Goal: Obtain resource: Download file/media

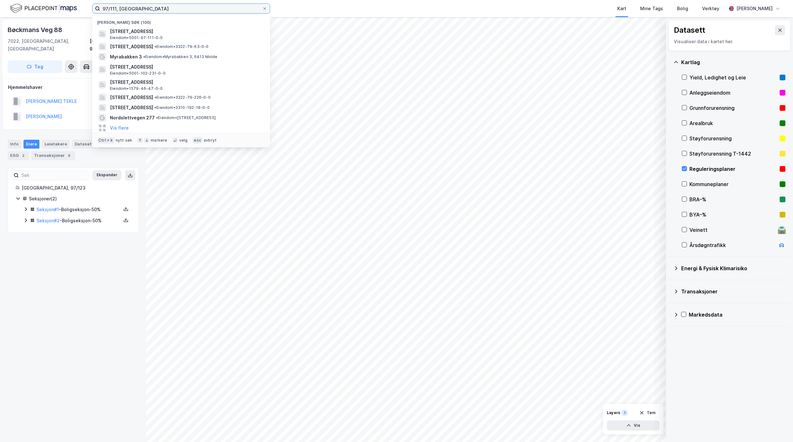
drag, startPoint x: 0, startPoint y: 0, endPoint x: 37, endPoint y: 4, distance: 37.7
click at [38, 4] on div "97/111, Trondheim Nylige søk (100) [STREET_ADDRESS] Eiendom • 5001-97-111-0-0 […" at bounding box center [396, 8] width 793 height 17
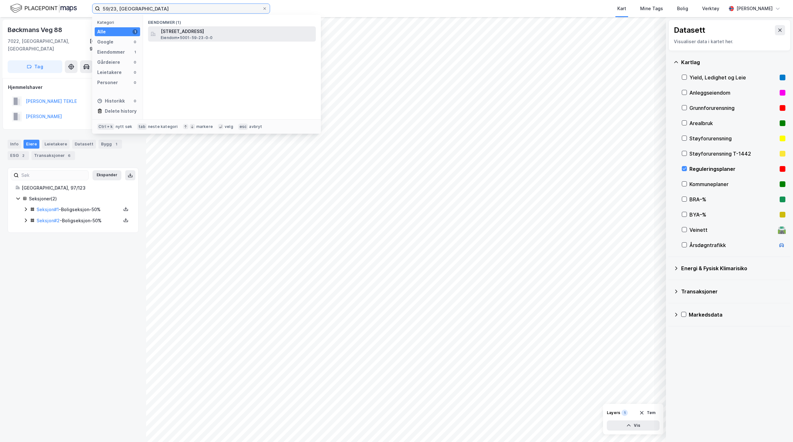
type input "59/23, [GEOGRAPHIC_DATA]"
click at [234, 34] on span "[STREET_ADDRESS]" at bounding box center [237, 32] width 152 height 8
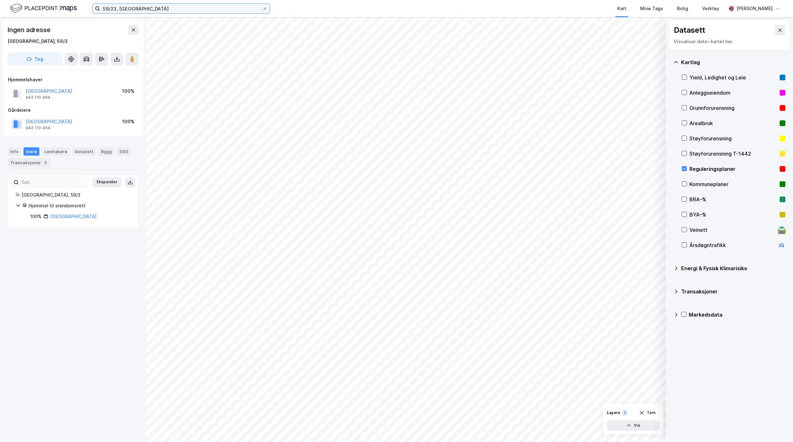
click at [167, 12] on input "59/23, [GEOGRAPHIC_DATA]" at bounding box center [181, 9] width 162 height 10
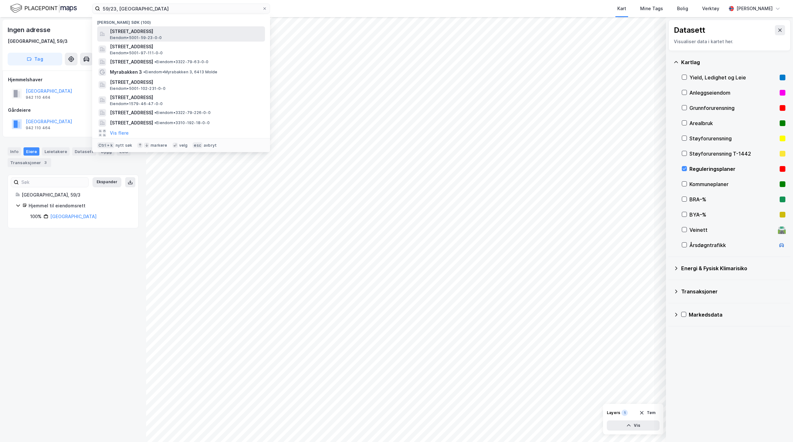
click at [166, 32] on span "[STREET_ADDRESS]" at bounding box center [186, 32] width 152 height 8
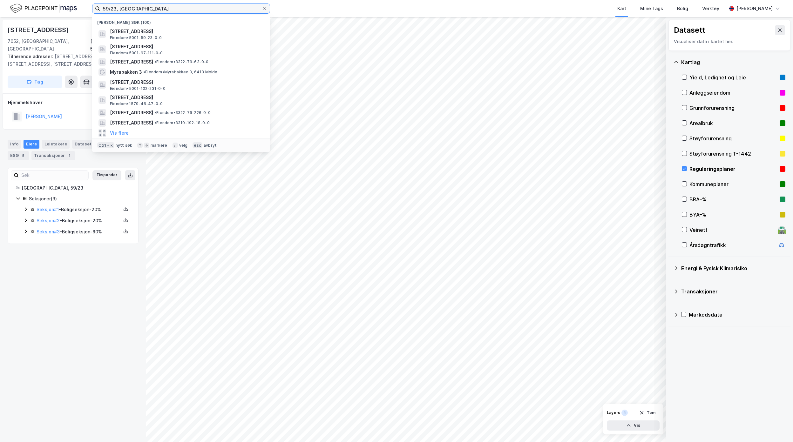
drag, startPoint x: 142, startPoint y: 13, endPoint x: 16, endPoint y: 11, distance: 125.8
click at [20, 11] on div "59/23, Trondheim Nylige søk (100) [STREET_ADDRESS] Eiendom • 5001-59-23-0-0 [ST…" at bounding box center [396, 8] width 793 height 17
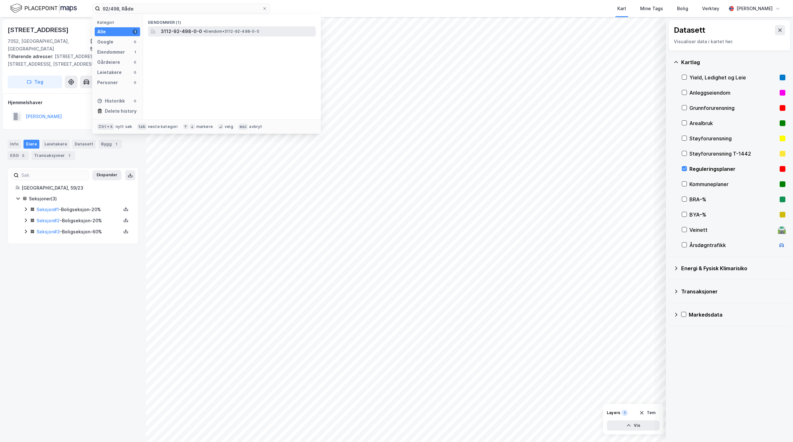
click at [215, 34] on span "• Eiendom • 3112-92-498-0-0" at bounding box center [231, 31] width 56 height 5
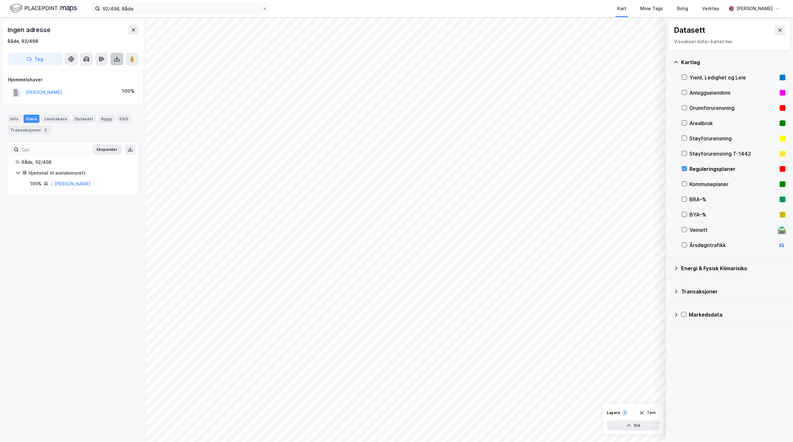
click at [117, 59] on icon at bounding box center [117, 58] width 1 height 3
click at [92, 80] on div "Last ned matrikkelrapport" at bounding box center [93, 81] width 52 height 5
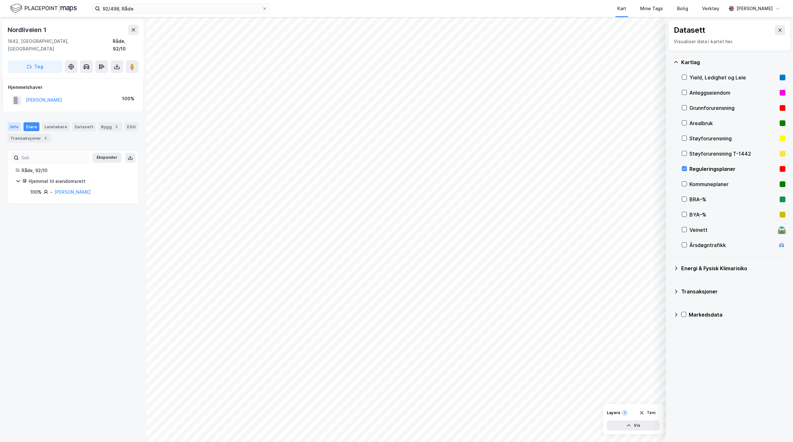
click at [17, 122] on div "Info" at bounding box center [14, 126] width 13 height 9
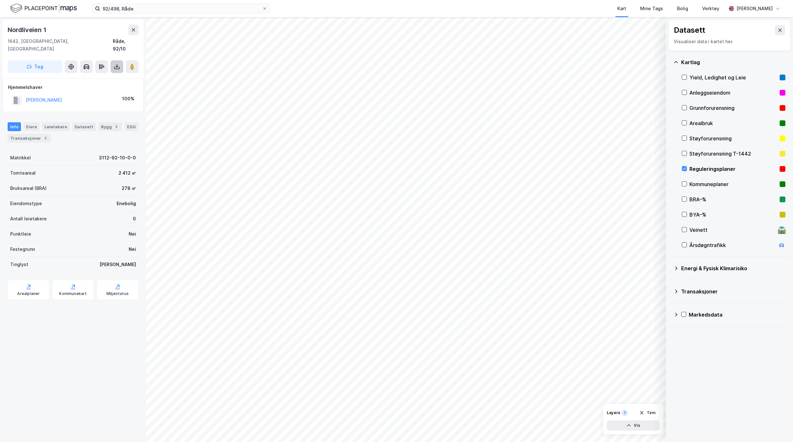
click at [116, 64] on icon at bounding box center [117, 67] width 6 height 6
click at [90, 77] on div "Last ned grunnbok" at bounding box center [85, 79] width 37 height 5
click at [775, 32] on button at bounding box center [780, 30] width 10 height 10
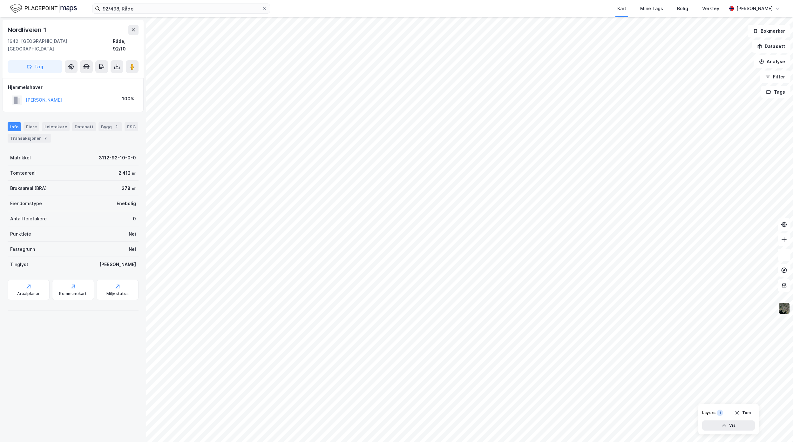
click at [784, 312] on img at bounding box center [784, 308] width 12 height 12
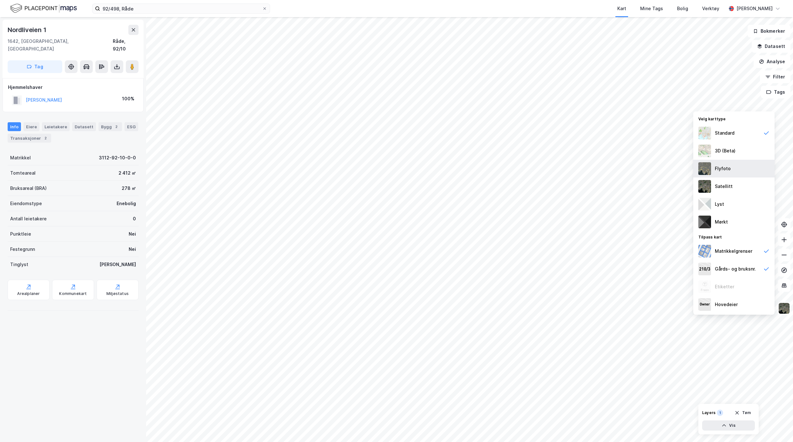
click at [737, 168] on div "Flyfoto" at bounding box center [733, 169] width 81 height 18
click at [744, 187] on div "Satellitt" at bounding box center [733, 187] width 81 height 18
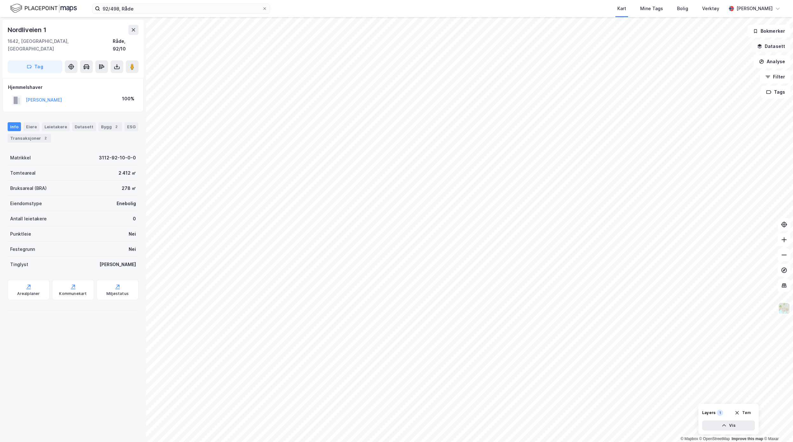
click at [771, 46] on button "Datasett" at bounding box center [770, 46] width 39 height 13
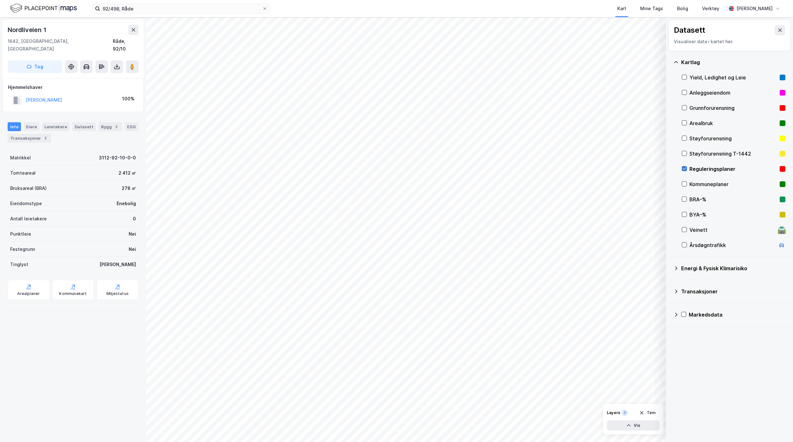
click at [684, 167] on icon at bounding box center [684, 168] width 4 height 4
click at [776, 28] on button at bounding box center [780, 30] width 10 height 10
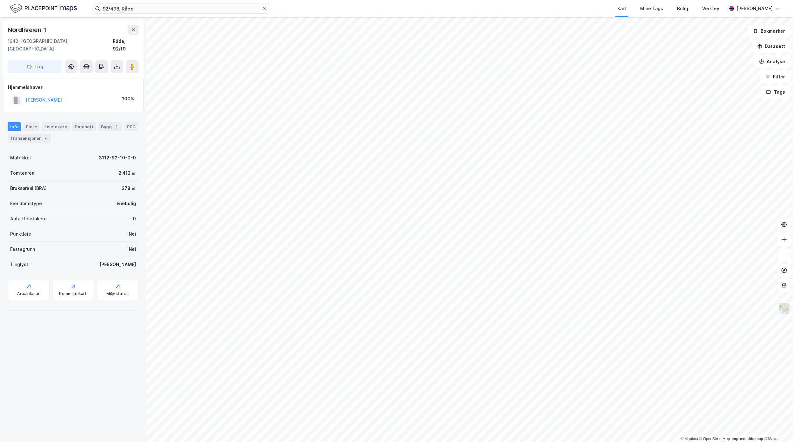
click at [786, 309] on img at bounding box center [784, 308] width 12 height 12
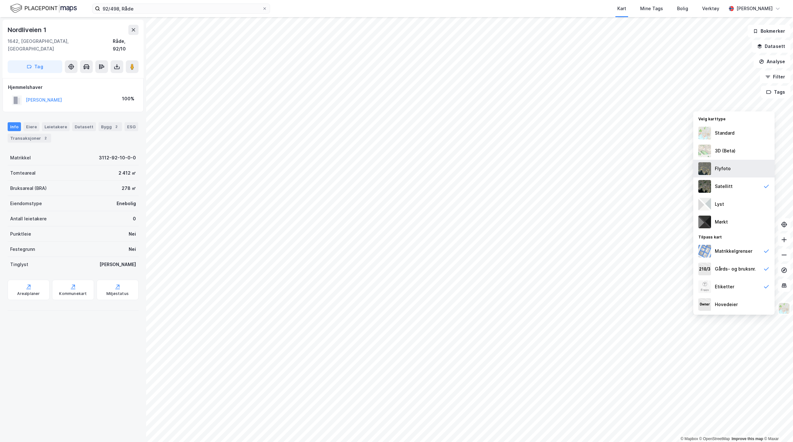
click at [729, 168] on div "Flyfoto" at bounding box center [723, 169] width 16 height 8
click at [738, 188] on div "Satellitt" at bounding box center [733, 187] width 81 height 18
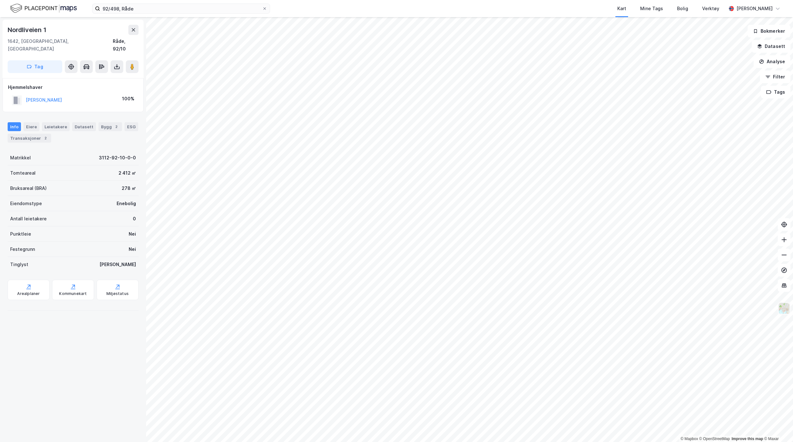
drag, startPoint x: 788, startPoint y: 310, endPoint x: 788, endPoint y: 303, distance: 7.0
click at [788, 310] on img at bounding box center [784, 308] width 12 height 12
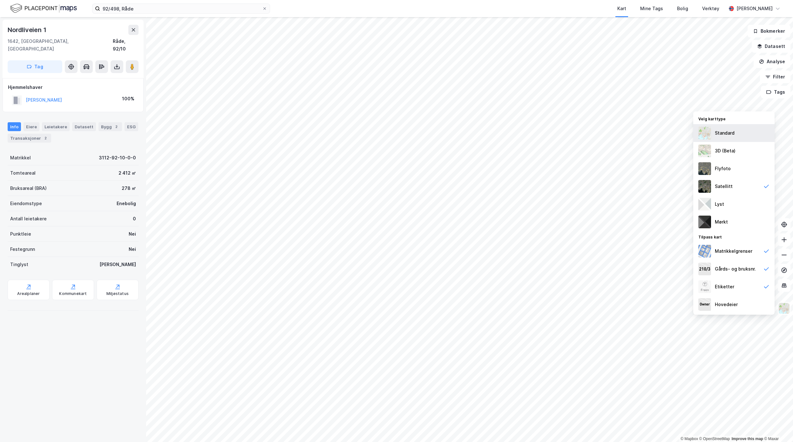
click at [729, 132] on div "Standard" at bounding box center [725, 133] width 20 height 8
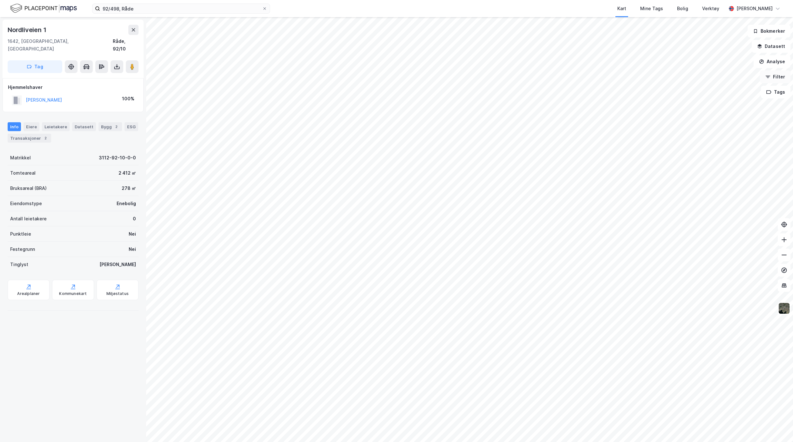
drag, startPoint x: 761, startPoint y: 49, endPoint x: 779, endPoint y: 80, distance: 36.2
click at [761, 49] on icon "button" at bounding box center [759, 46] width 5 height 5
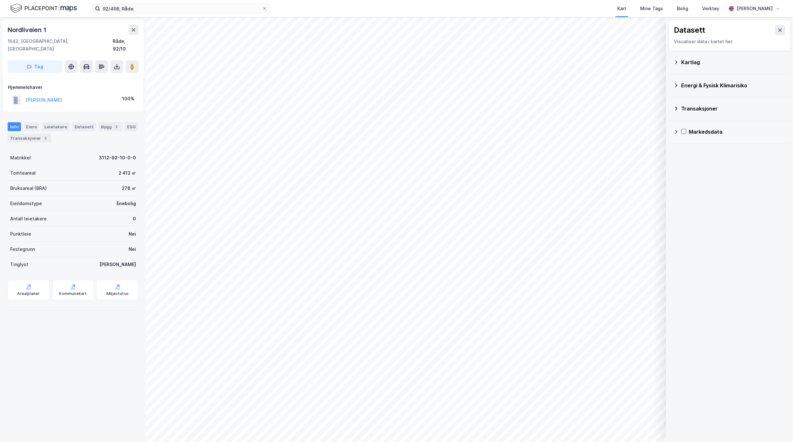
click at [693, 65] on div "Kartlag" at bounding box center [733, 62] width 104 height 8
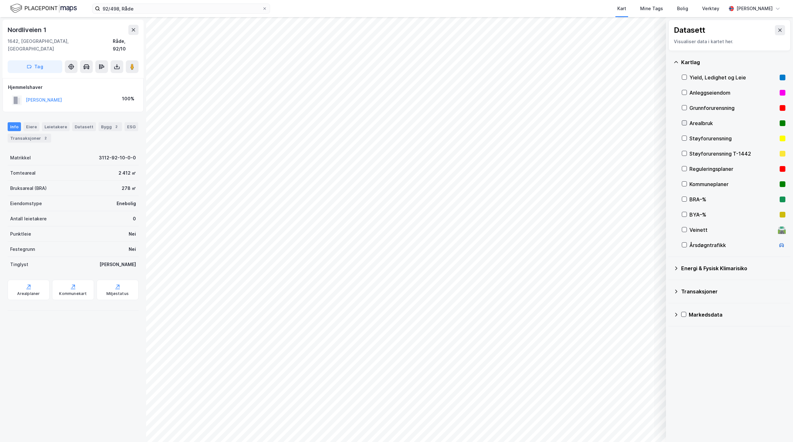
click at [684, 125] on div at bounding box center [684, 122] width 5 height 5
click at [682, 125] on icon at bounding box center [684, 123] width 4 height 4
click at [627, 431] on div "Layers 1 Tøm Vis" at bounding box center [633, 419] width 60 height 30
click at [637, 424] on button "Vis" at bounding box center [633, 426] width 53 height 10
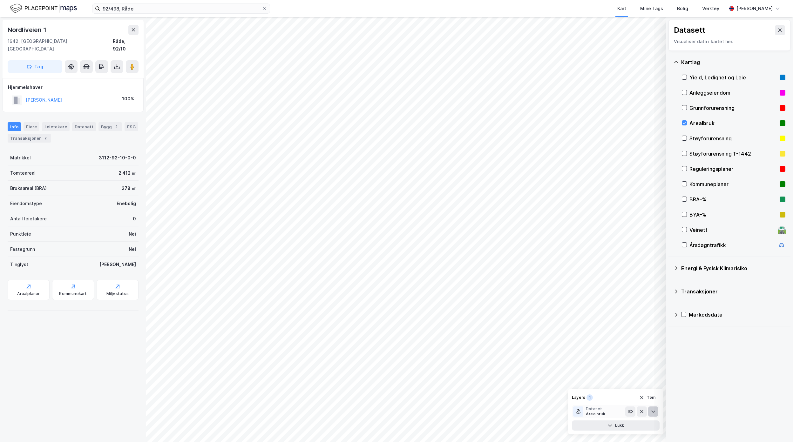
click at [650, 412] on icon at bounding box center [652, 411] width 5 height 5
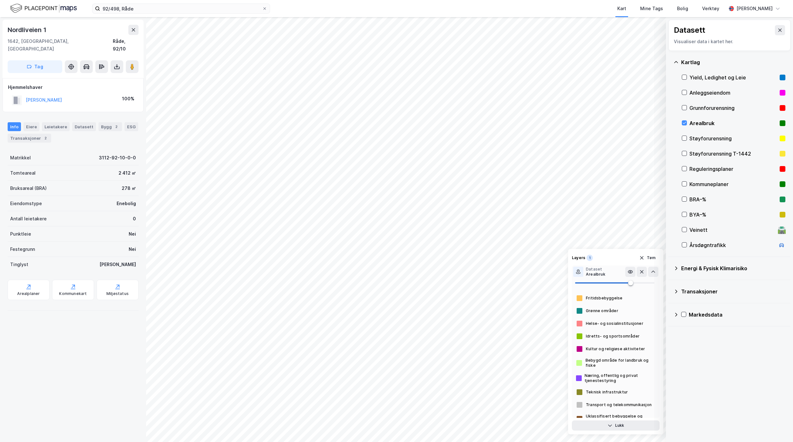
scroll to position [41, 0]
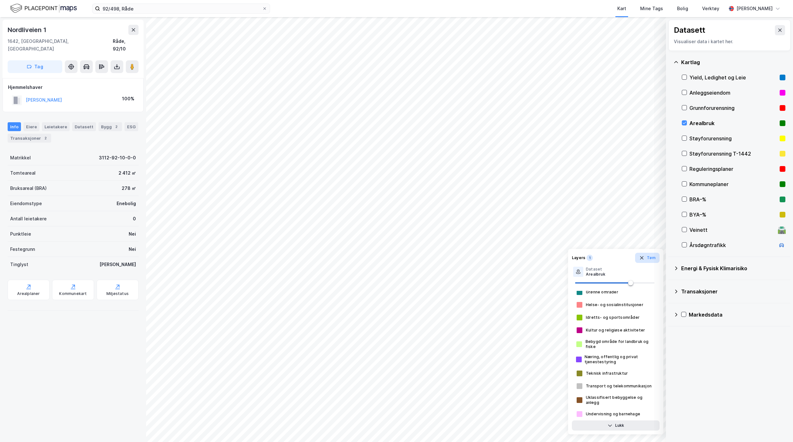
click at [649, 259] on button "Tøm" at bounding box center [647, 258] width 24 height 10
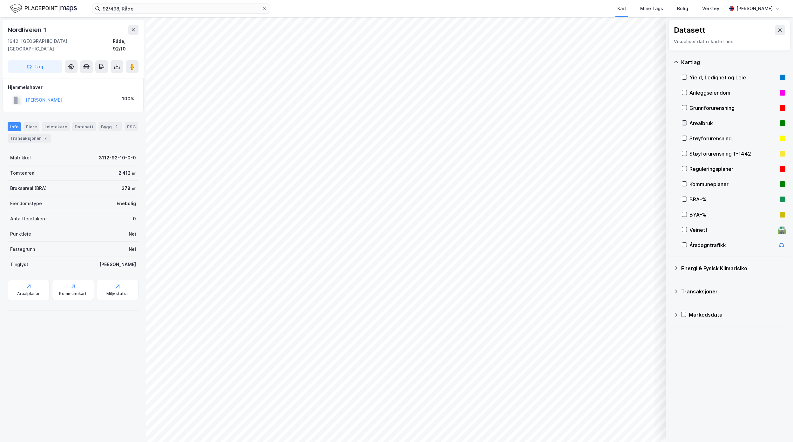
click at [682, 123] on icon at bounding box center [684, 123] width 4 height 4
click at [684, 119] on div "Arealbruk" at bounding box center [734, 123] width 104 height 15
click at [686, 186] on icon at bounding box center [684, 184] width 4 height 4
click at [685, 184] on icon at bounding box center [684, 184] width 4 height 4
click at [683, 170] on icon at bounding box center [684, 168] width 4 height 4
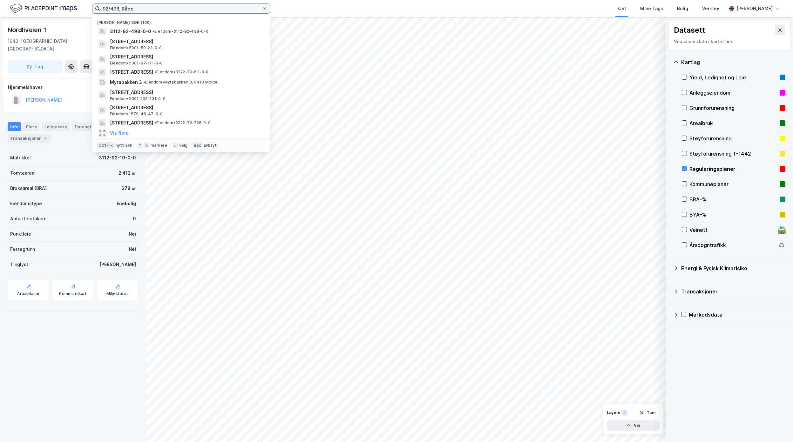
drag, startPoint x: 201, startPoint y: 9, endPoint x: 26, endPoint y: 8, distance: 175.3
click at [29, 6] on div "92/498, Råde Nylige søk [PHONE_NUMBER] • Eiendom • 3112-92-498-0-0 [STREET_ADDR…" at bounding box center [396, 8] width 793 height 17
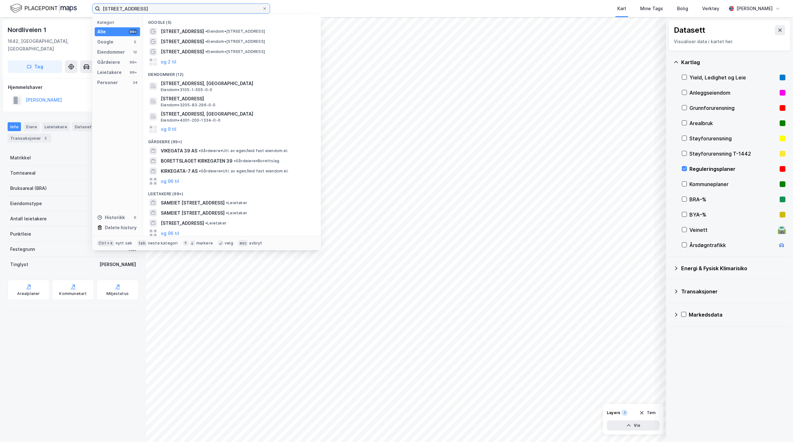
type input "[STREET_ADDRESS]"
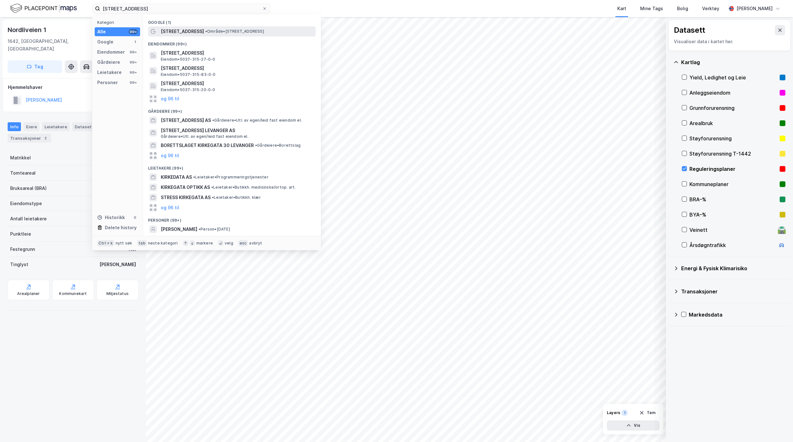
click at [186, 34] on span "[STREET_ADDRESS]" at bounding box center [182, 32] width 43 height 8
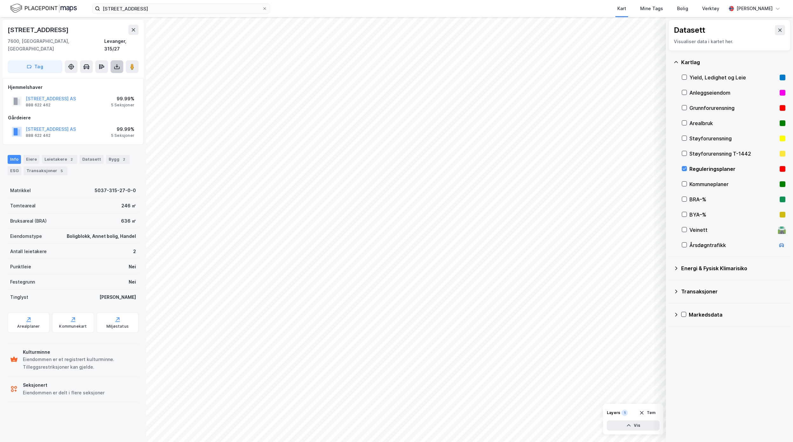
click at [116, 60] on button at bounding box center [117, 66] width 13 height 13
click at [113, 74] on div "Last ned grunnbok" at bounding box center [90, 79] width 68 height 10
drag, startPoint x: 30, startPoint y: 150, endPoint x: 140, endPoint y: 193, distance: 118.0
click at [30, 155] on div "Eiere" at bounding box center [32, 159] width 16 height 9
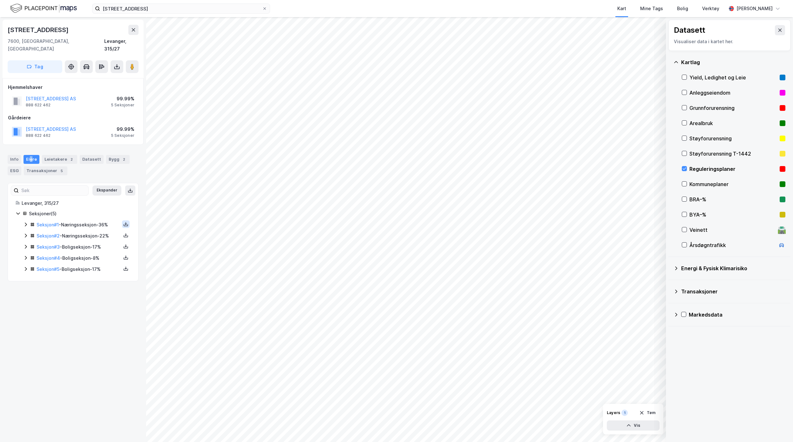
click at [123, 222] on icon at bounding box center [125, 224] width 5 height 5
click at [96, 201] on div "Grunnbok" at bounding box center [91, 205] width 56 height 15
click at [123, 233] on icon at bounding box center [125, 235] width 5 height 5
click at [122, 232] on button at bounding box center [126, 236] width 8 height 8
click at [122, 233] on button at bounding box center [126, 236] width 8 height 8
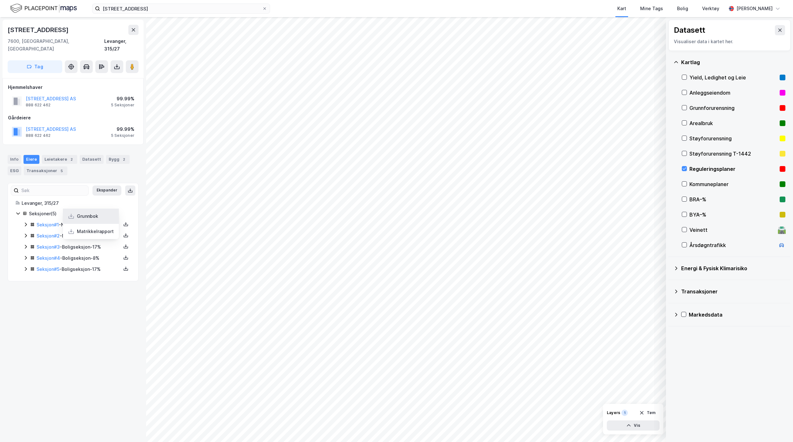
click at [90, 215] on div "Grunnbok" at bounding box center [91, 216] width 56 height 15
click at [123, 244] on icon at bounding box center [125, 246] width 5 height 5
click at [81, 224] on div "Grunnbok" at bounding box center [87, 228] width 21 height 8
click at [122, 254] on button at bounding box center [126, 258] width 8 height 8
click at [90, 235] on div "Grunnbok" at bounding box center [87, 239] width 21 height 8
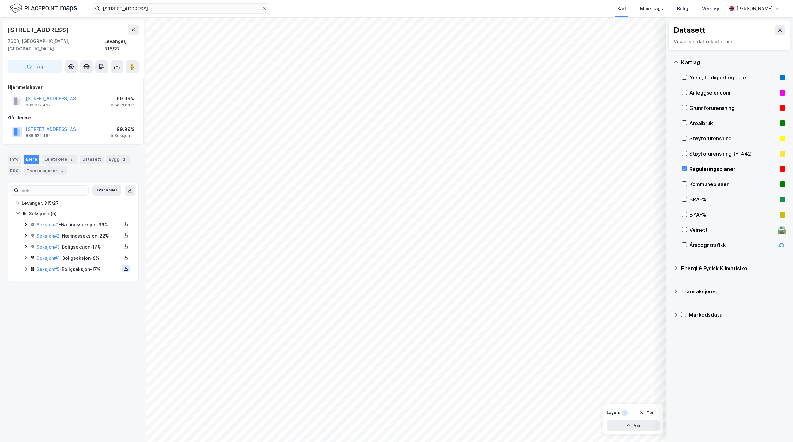
click at [122, 265] on button at bounding box center [126, 269] width 8 height 8
click at [94, 248] on div "Grunnbok" at bounding box center [91, 249] width 56 height 15
